Goal: Book appointment/travel/reservation

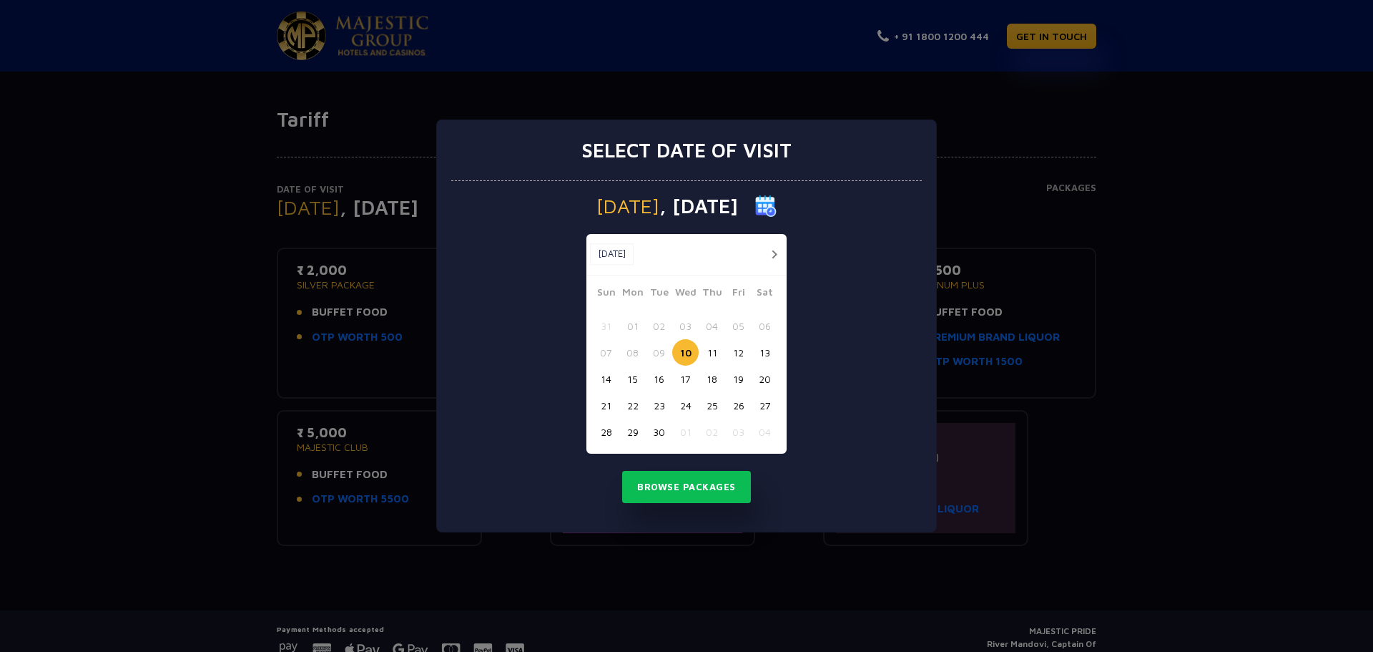
click at [632, 381] on button "15" at bounding box center [632, 379] width 26 height 26
click at [690, 492] on button "Browse Packages" at bounding box center [686, 487] width 129 height 33
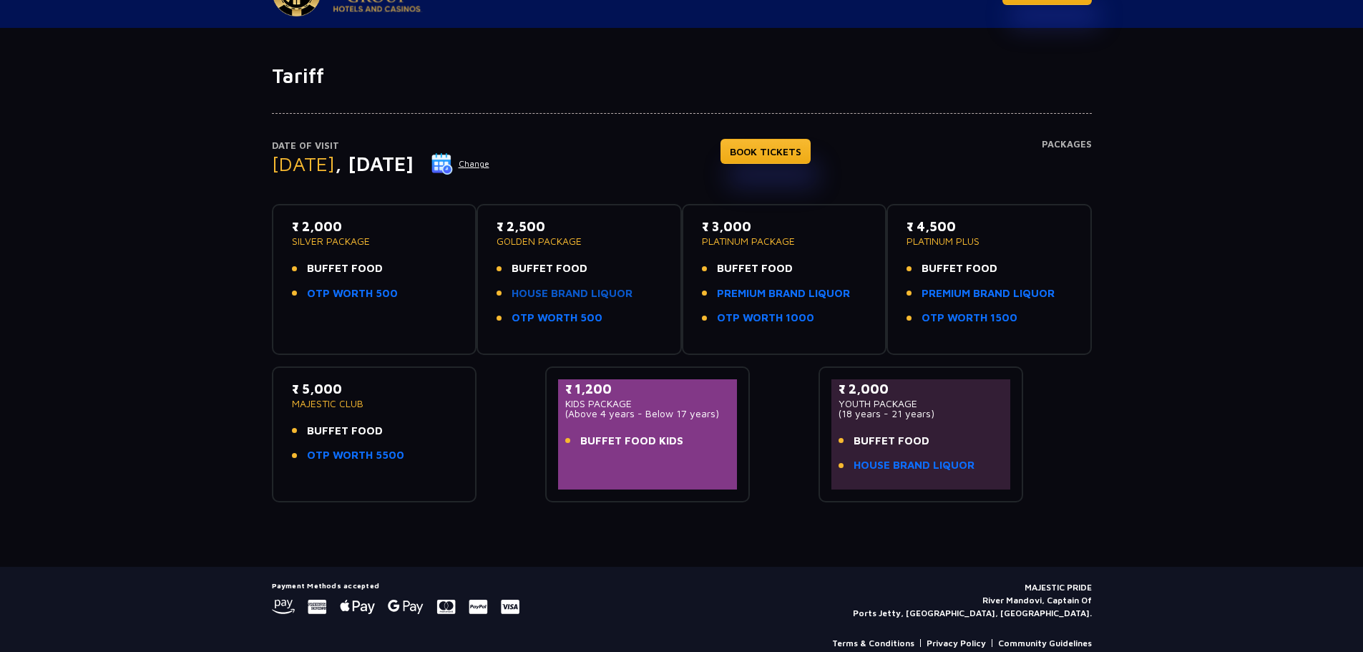
scroll to position [67, 0]
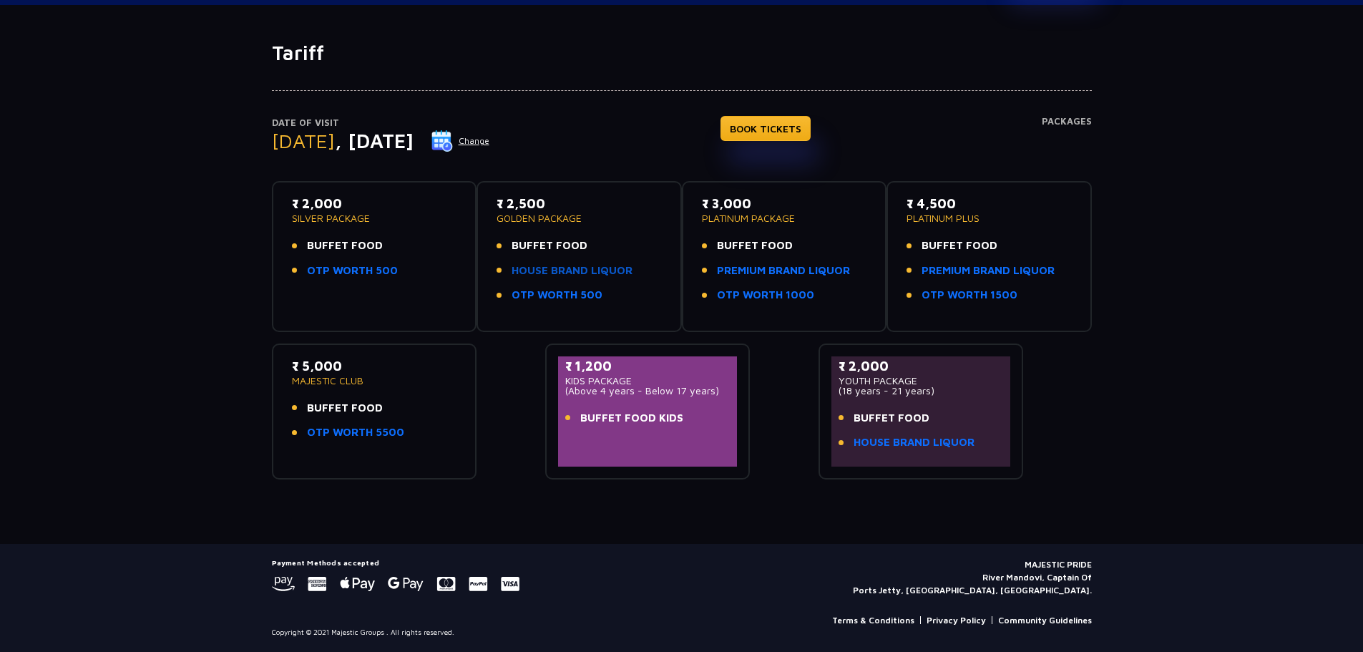
click at [616, 265] on link "HOUSE BRAND LIQUOR" at bounding box center [571, 271] width 121 height 16
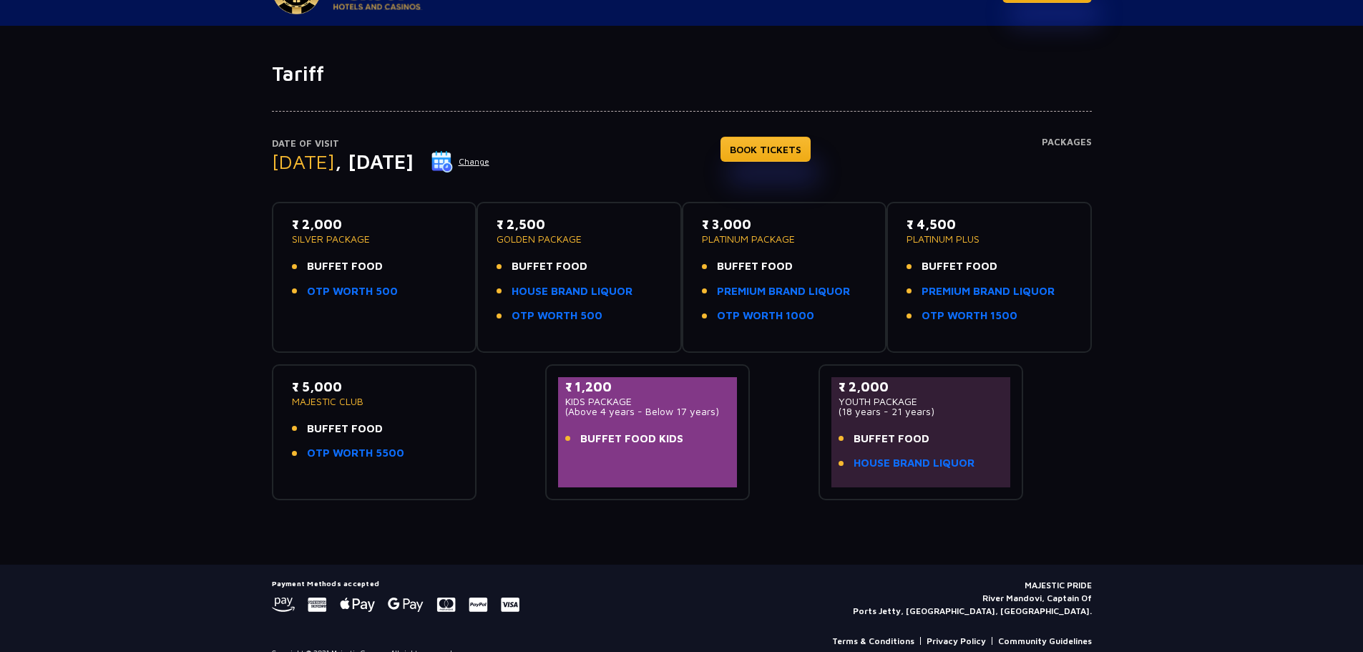
scroll to position [67, 0]
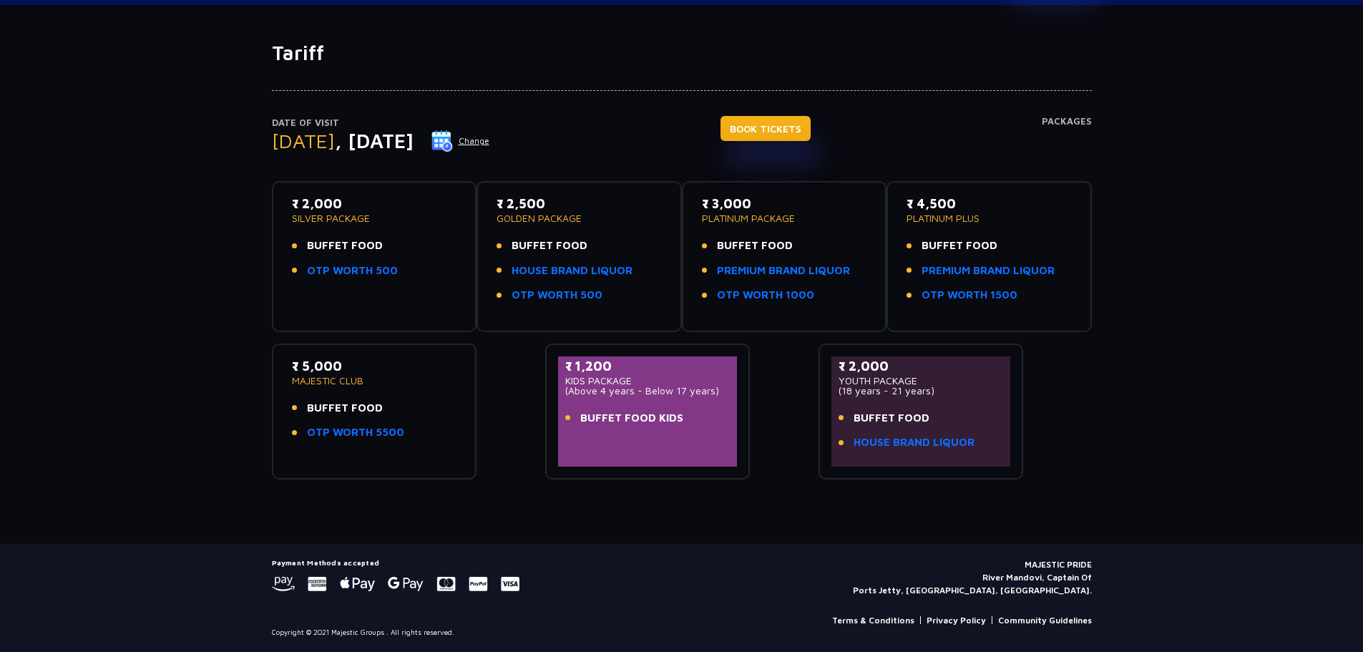
click at [795, 124] on link "BOOK TICKETS" at bounding box center [765, 128] width 90 height 25
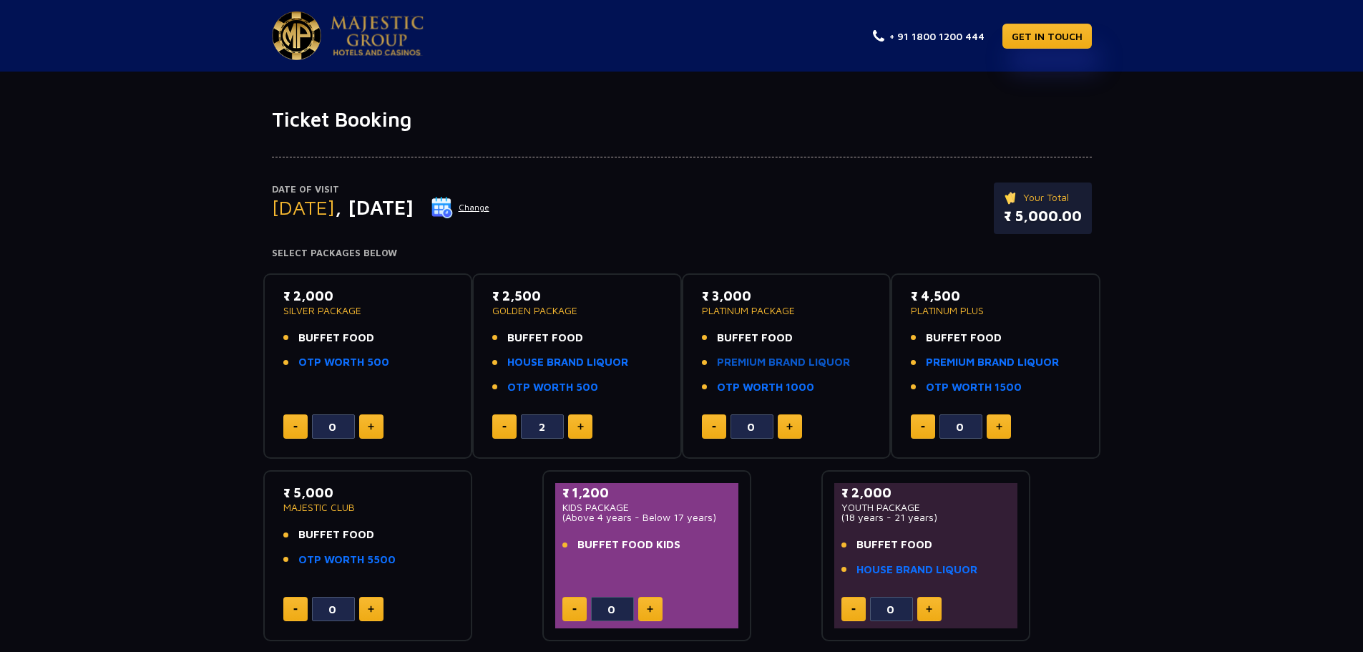
click at [773, 358] on link "PREMIUM BRAND LIQUOR" at bounding box center [783, 362] width 133 height 16
click at [814, 356] on link "PREMIUM BRAND LIQUOR" at bounding box center [783, 362] width 133 height 16
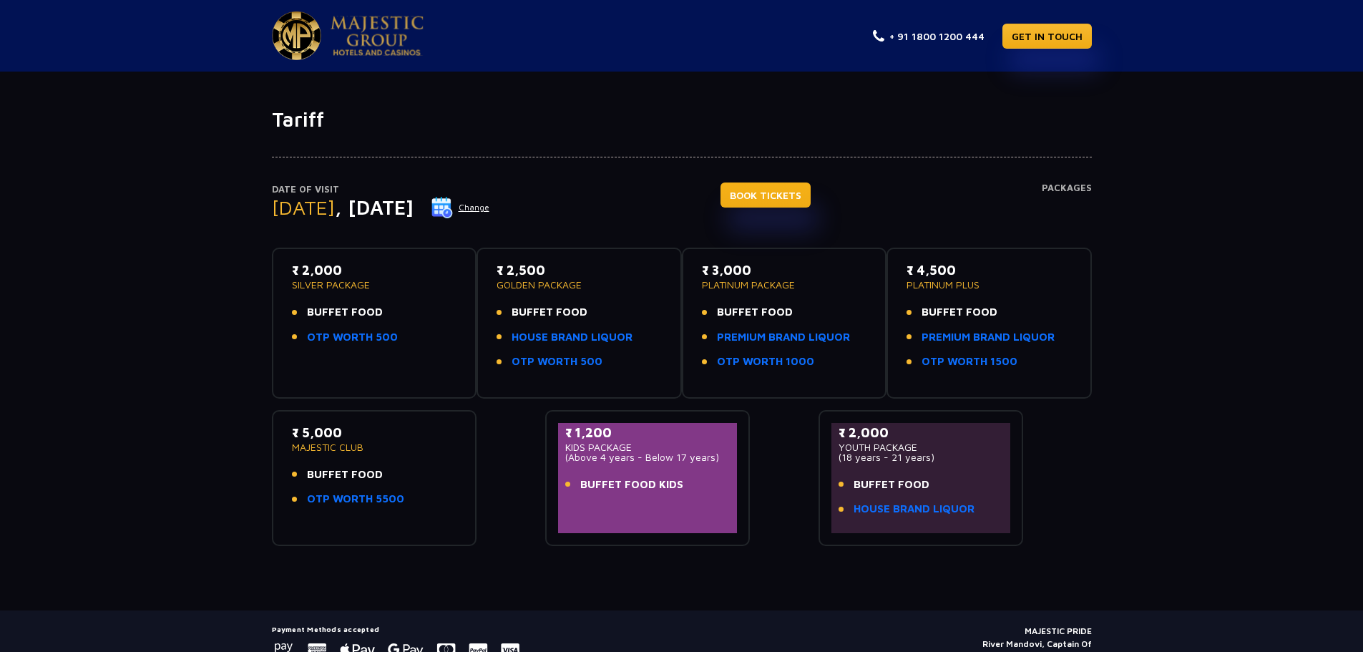
click at [756, 198] on link "BOOK TICKETS" at bounding box center [765, 194] width 90 height 25
click at [776, 195] on link "BOOK TICKETS" at bounding box center [765, 194] width 90 height 25
